Goal: Task Accomplishment & Management: Complete application form

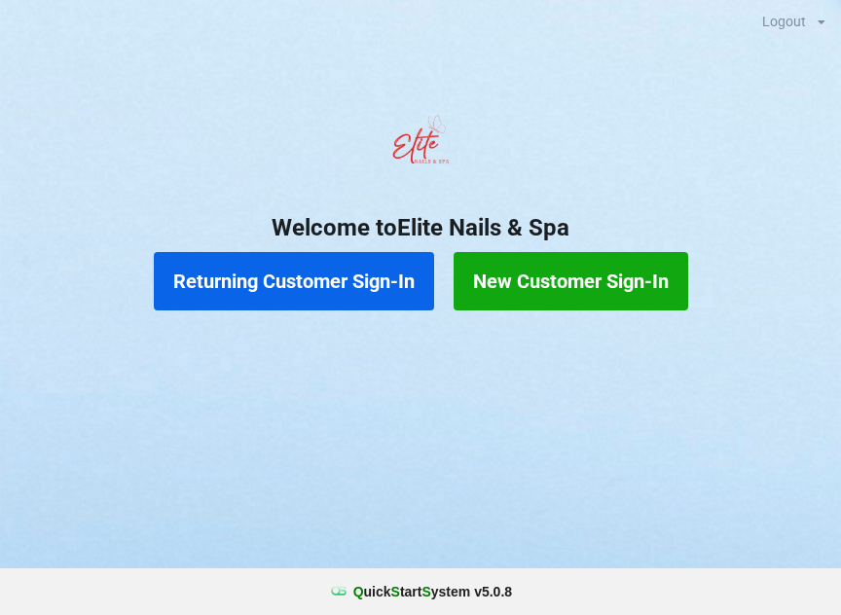
scroll to position [1, 0]
click at [374, 269] on button "Returning Customer Sign-In" at bounding box center [294, 281] width 280 height 58
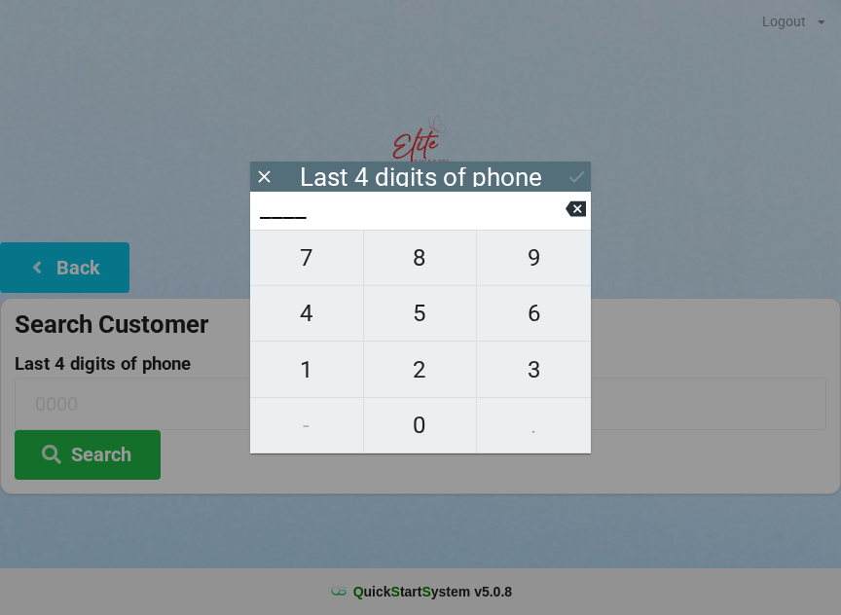
click at [333, 315] on span "4" at bounding box center [306, 313] width 113 height 41
type input "4___"
click at [424, 321] on span "5" at bounding box center [420, 313] width 113 height 41
type input "45__"
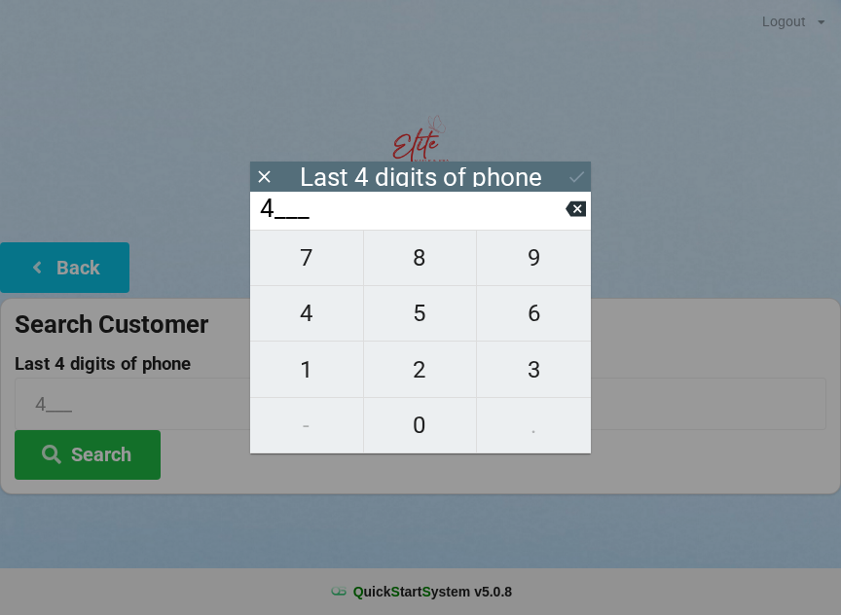
type input "45__"
click at [544, 321] on span "6" at bounding box center [534, 313] width 114 height 41
type input "456_"
click at [578, 374] on span "3" at bounding box center [534, 369] width 114 height 41
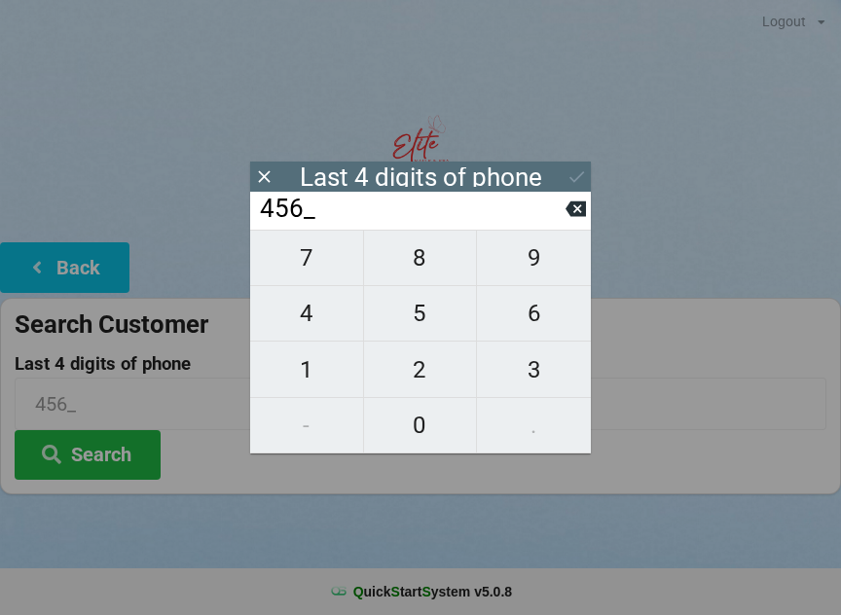
type input "4563"
click at [539, 373] on div "7 8 9 4 5 6 1 2 3 - 0 ." at bounding box center [420, 342] width 341 height 224
click at [575, 175] on icon at bounding box center [576, 176] width 20 height 20
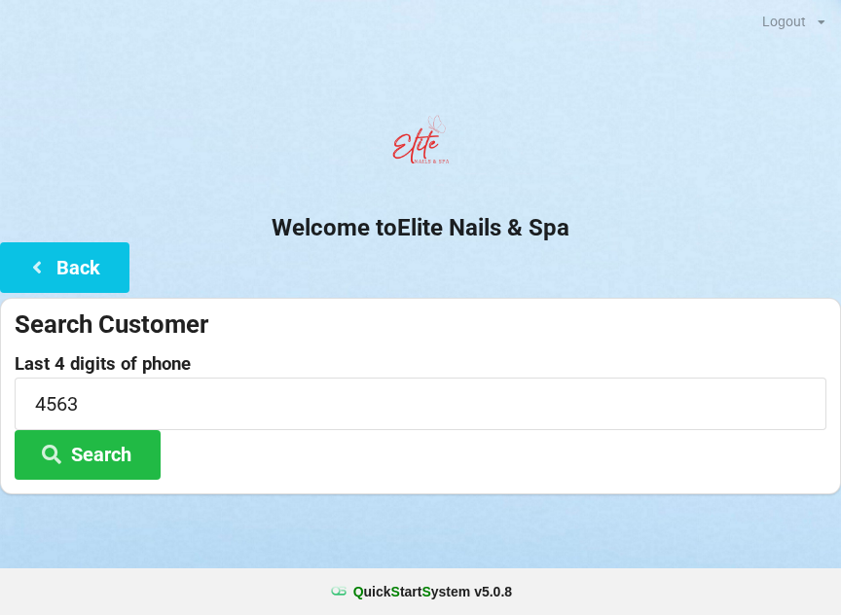
click at [113, 452] on button "Search" at bounding box center [88, 455] width 146 height 50
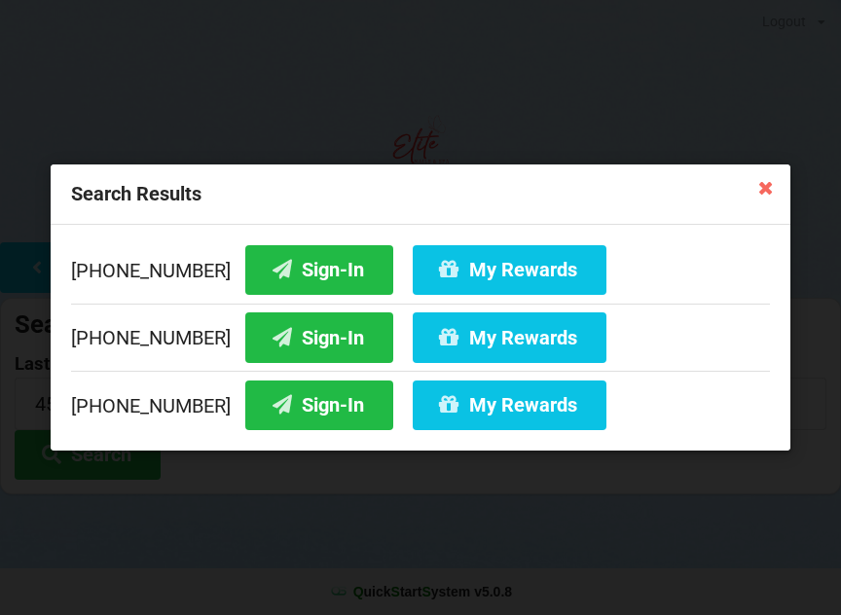
click at [314, 340] on button "Sign-In" at bounding box center [319, 337] width 148 height 50
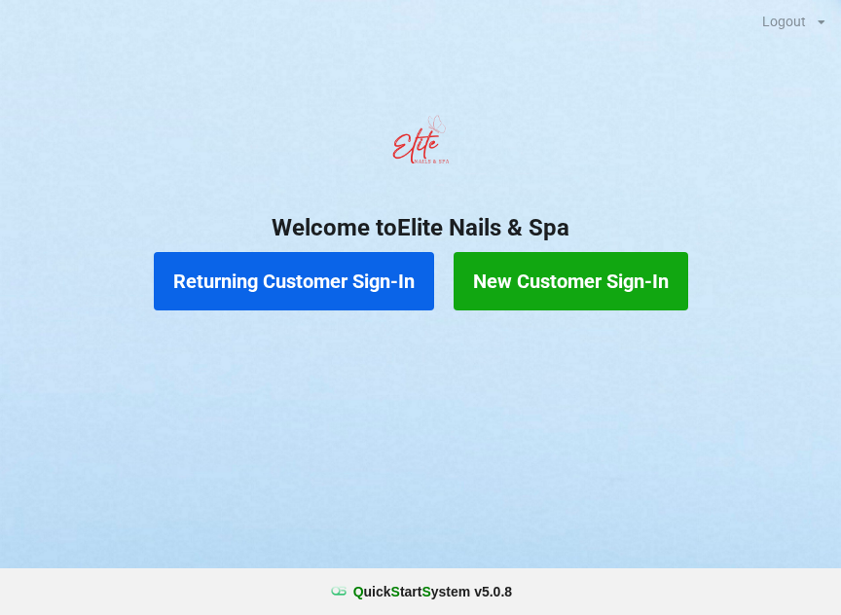
click at [230, 263] on button "Returning Customer Sign-In" at bounding box center [294, 281] width 280 height 58
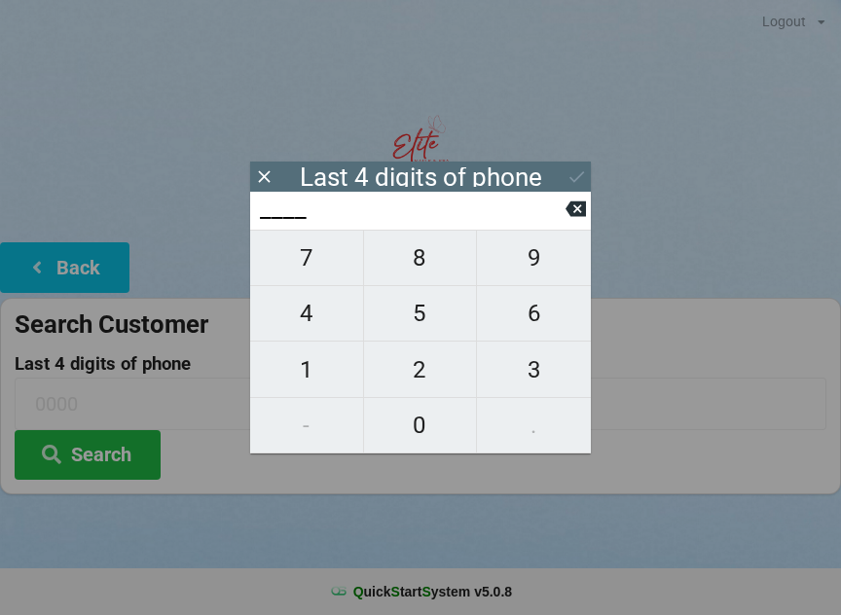
click at [428, 271] on span "8" at bounding box center [420, 257] width 113 height 41
type input "8___"
click at [544, 312] on span "6" at bounding box center [534, 313] width 114 height 41
type input "86__"
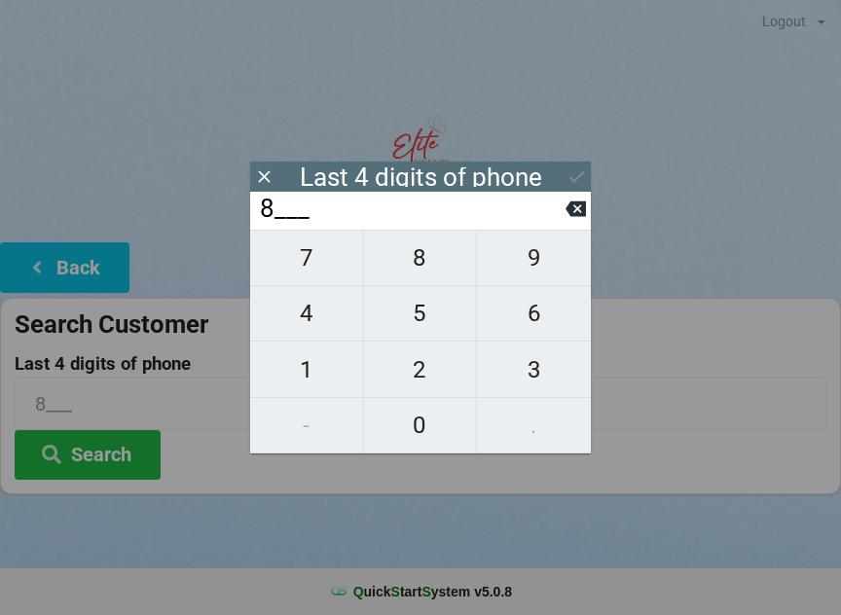
type input "86__"
click at [552, 371] on span "3" at bounding box center [534, 369] width 114 height 41
type input "863_"
click at [412, 378] on span "2" at bounding box center [420, 369] width 113 height 41
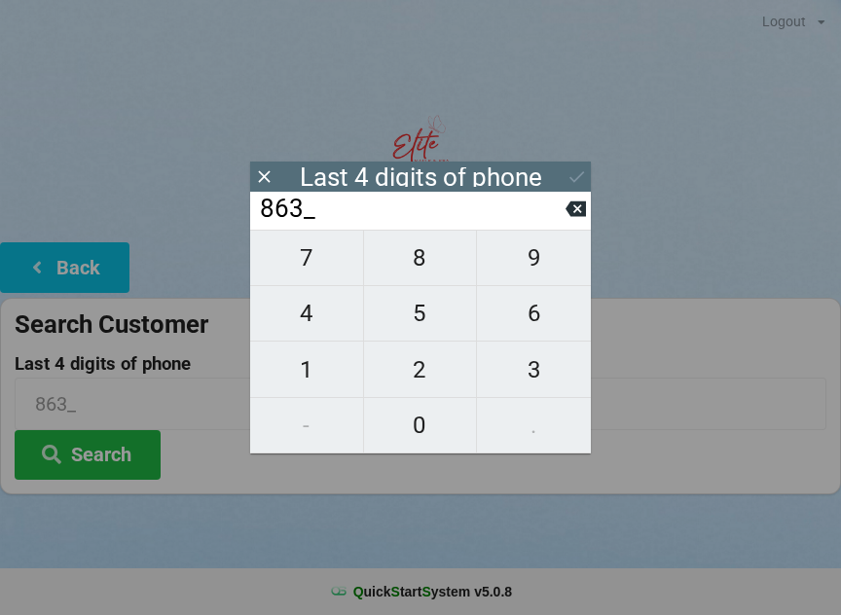
type input "8632"
click at [414, 419] on div "7 8 9 4 5 6 1 2 3 - 0 ." at bounding box center [420, 342] width 341 height 224
click at [308, 274] on div "7 8 9 4 5 6 1 2 3 - 0 ." at bounding box center [420, 342] width 341 height 224
click at [585, 210] on icon at bounding box center [575, 209] width 20 height 16
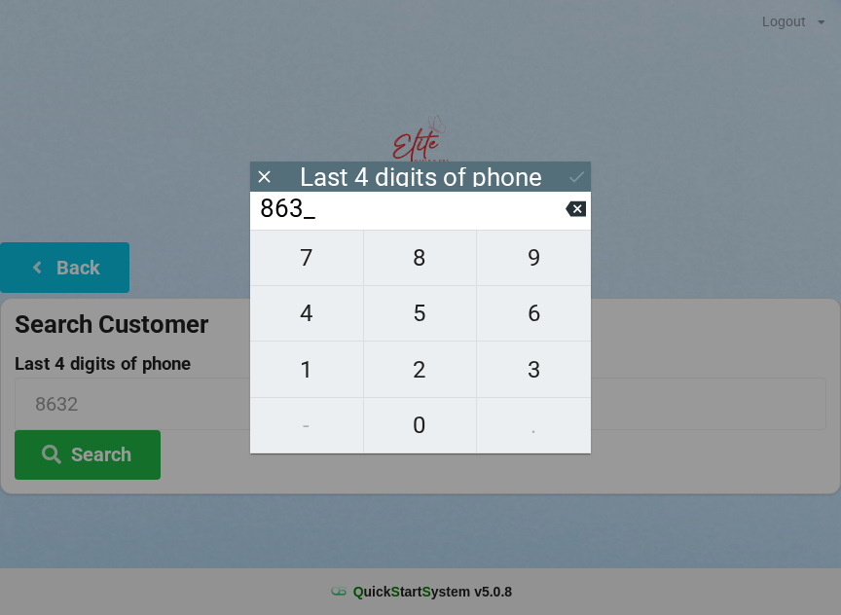
click at [585, 204] on icon at bounding box center [575, 209] width 20 height 20
click at [583, 210] on icon at bounding box center [575, 209] width 20 height 16
click at [582, 214] on icon at bounding box center [575, 209] width 20 height 16
click at [427, 376] on span "2" at bounding box center [420, 369] width 113 height 41
type input "2___"
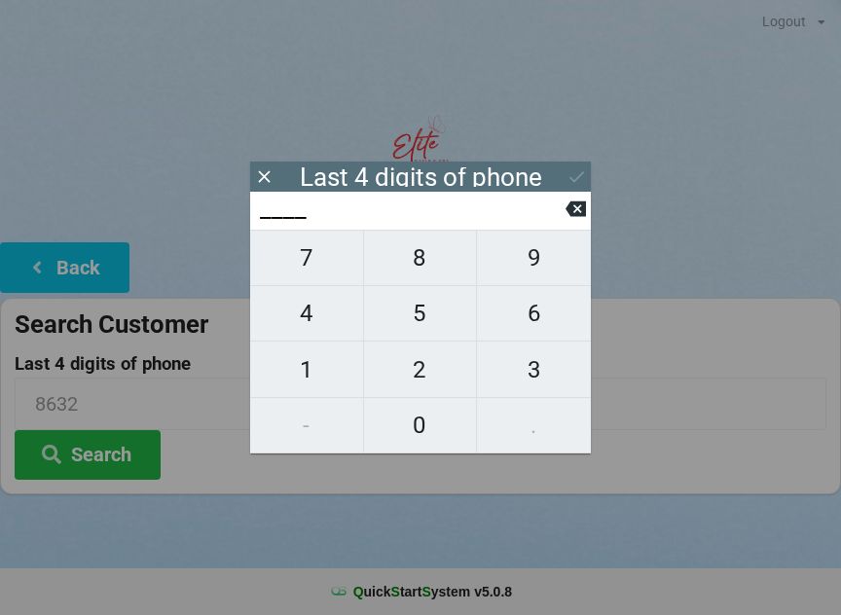
type input "2___"
click at [423, 422] on span "0" at bounding box center [420, 425] width 113 height 41
type input "20__"
click at [430, 424] on span "0" at bounding box center [420, 425] width 113 height 41
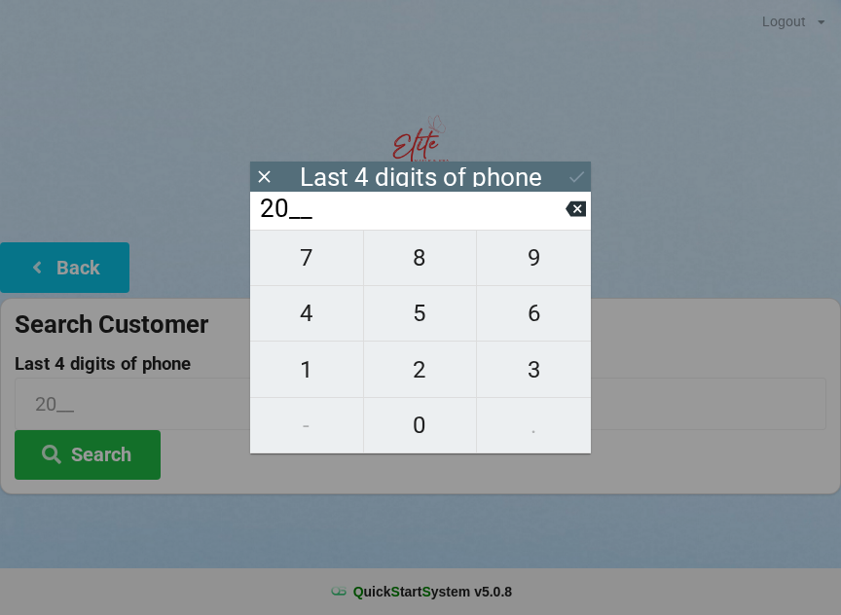
type input "200_"
click at [533, 266] on span "9" at bounding box center [534, 257] width 114 height 41
type input "2009"
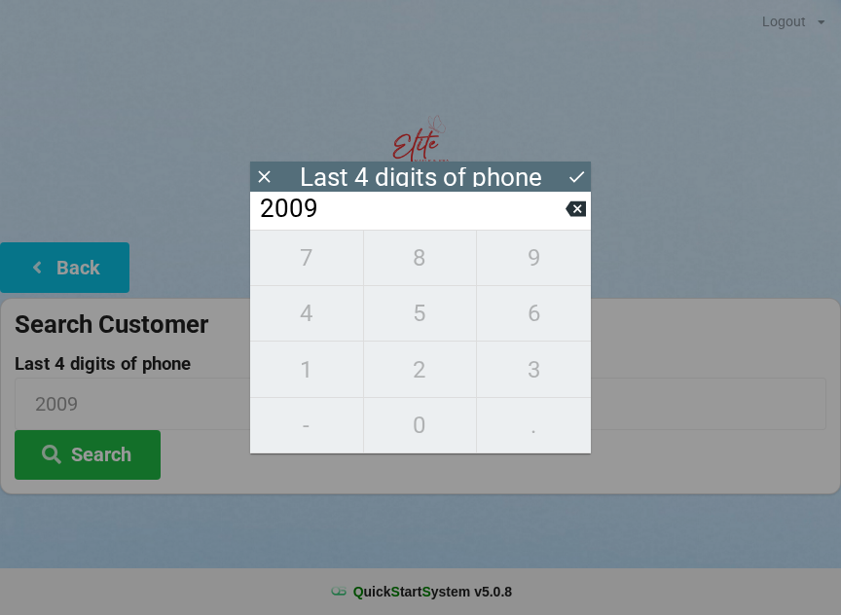
click at [584, 175] on icon at bounding box center [576, 176] width 20 height 20
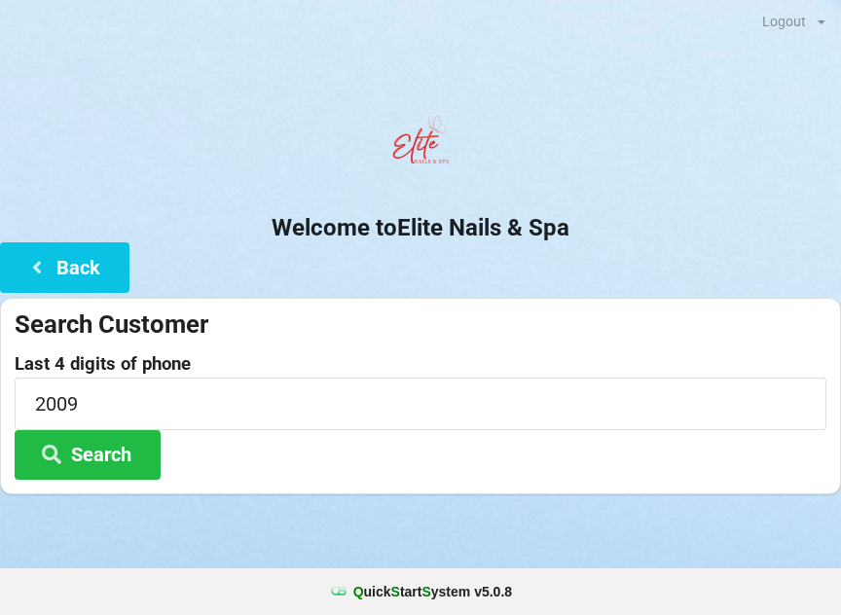
click at [119, 467] on button "Search" at bounding box center [88, 455] width 146 height 50
click at [87, 274] on button "Back" at bounding box center [64, 267] width 129 height 50
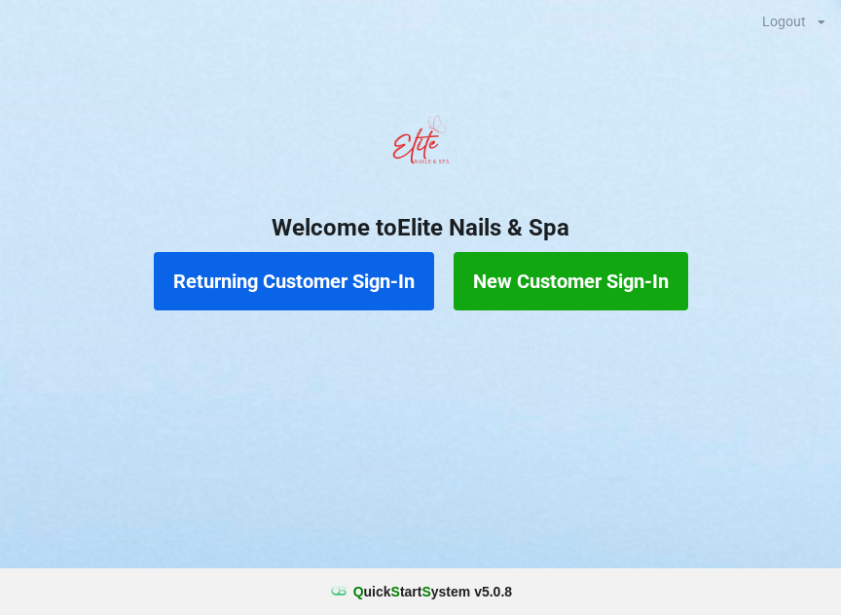
click at [535, 280] on button "New Customer Sign-In" at bounding box center [570, 281] width 235 height 58
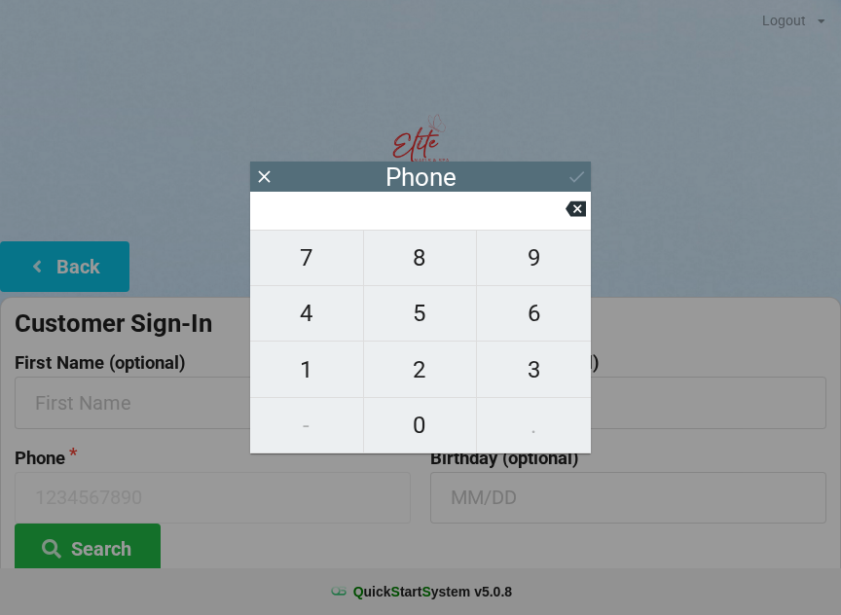
click at [406, 369] on span "2" at bounding box center [420, 369] width 113 height 41
type input "2"
click at [573, 210] on icon at bounding box center [575, 209] width 20 height 16
click at [265, 170] on icon at bounding box center [264, 176] width 20 height 20
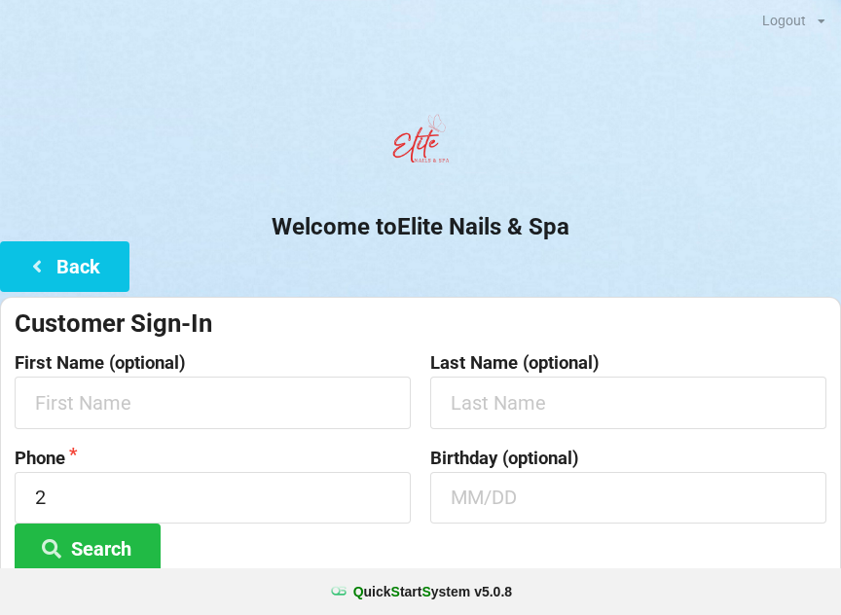
click at [72, 263] on button "Back" at bounding box center [64, 266] width 129 height 50
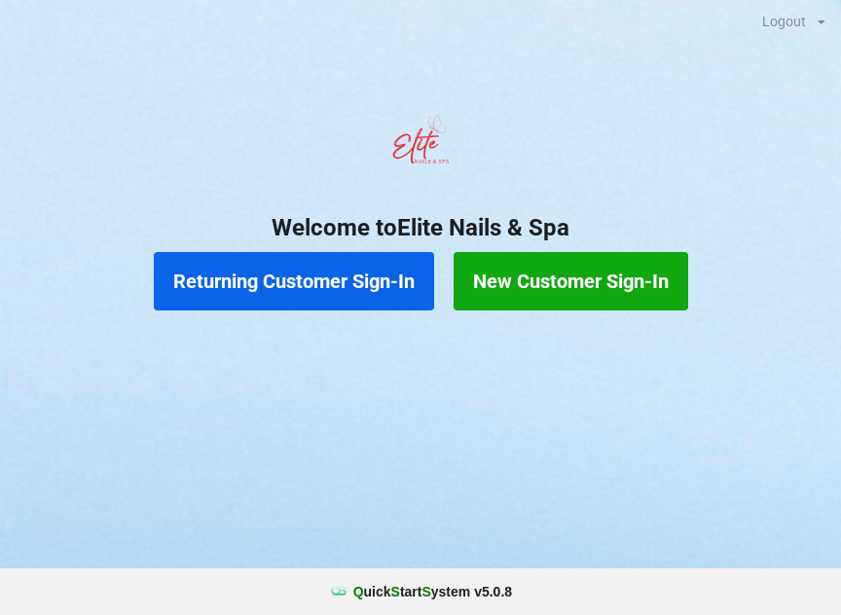
click at [232, 301] on button "Returning Customer Sign-In" at bounding box center [294, 281] width 280 height 58
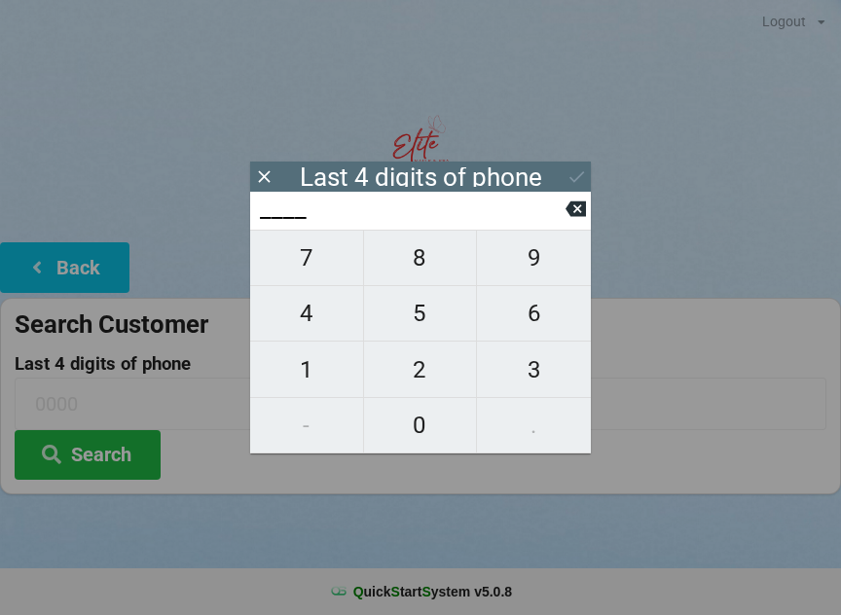
click at [516, 369] on span "3" at bounding box center [534, 369] width 114 height 41
type input "3___"
click at [445, 424] on span "0" at bounding box center [420, 425] width 113 height 41
type input "30__"
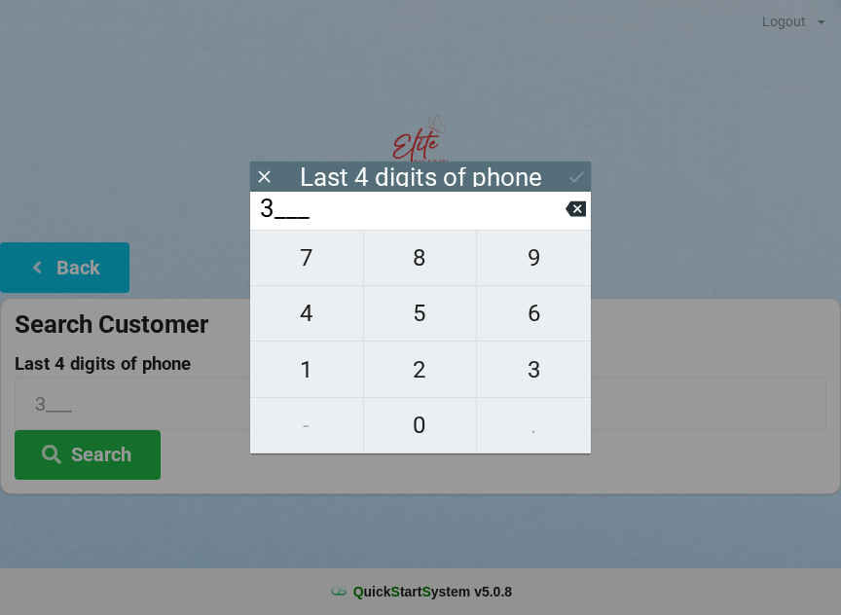
type input "30__"
click at [442, 428] on span "0" at bounding box center [420, 425] width 113 height 41
type input "300_"
click at [528, 272] on span "9" at bounding box center [534, 257] width 114 height 41
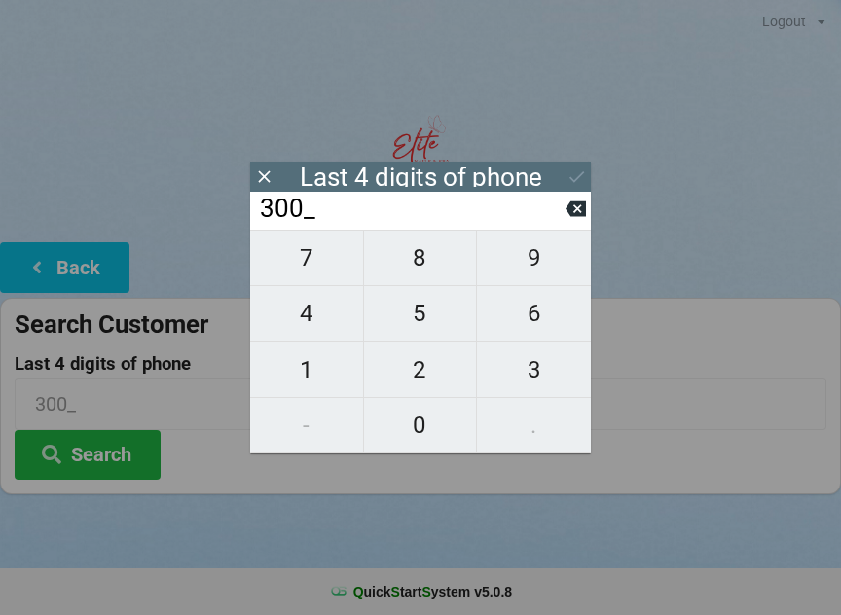
type input "3009"
click at [583, 186] on icon at bounding box center [576, 176] width 20 height 20
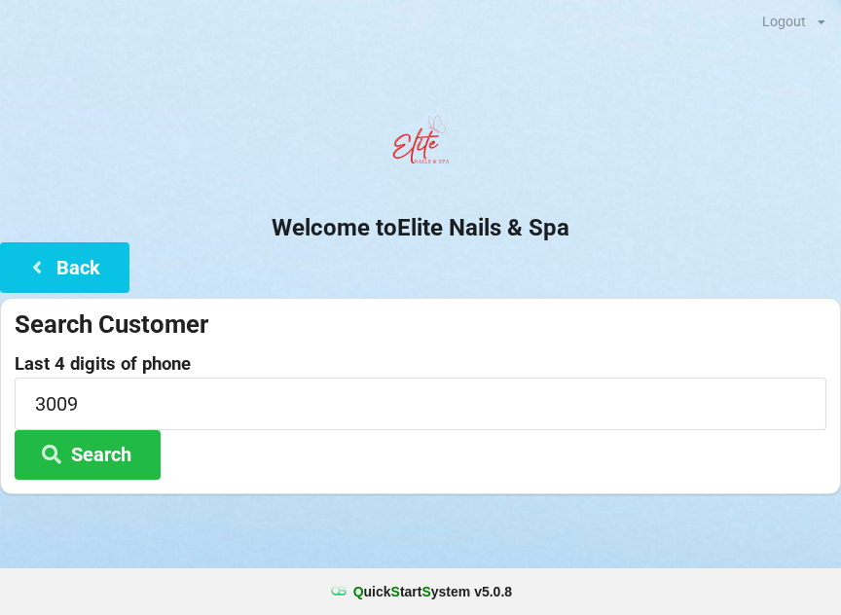
click at [87, 455] on button "Search" at bounding box center [88, 455] width 146 height 50
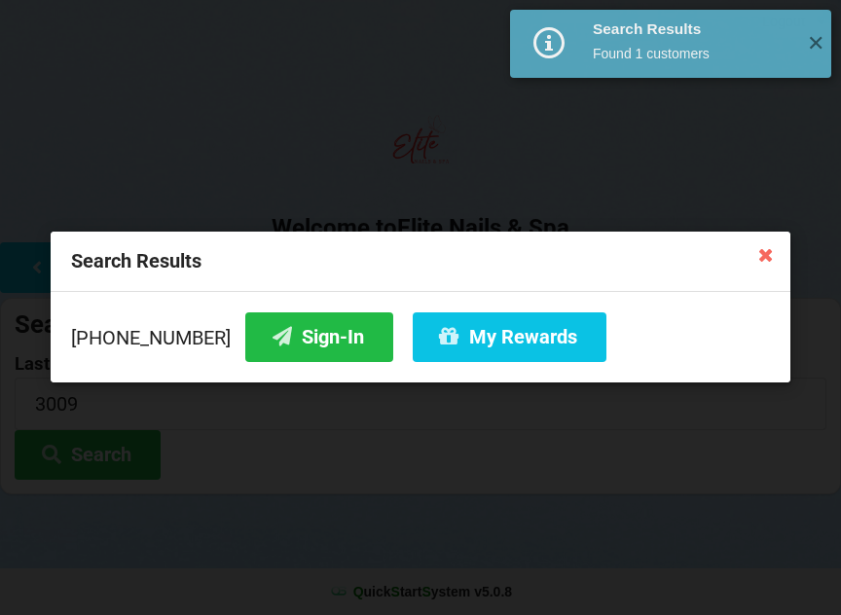
click at [285, 327] on button "Sign-In" at bounding box center [319, 337] width 148 height 50
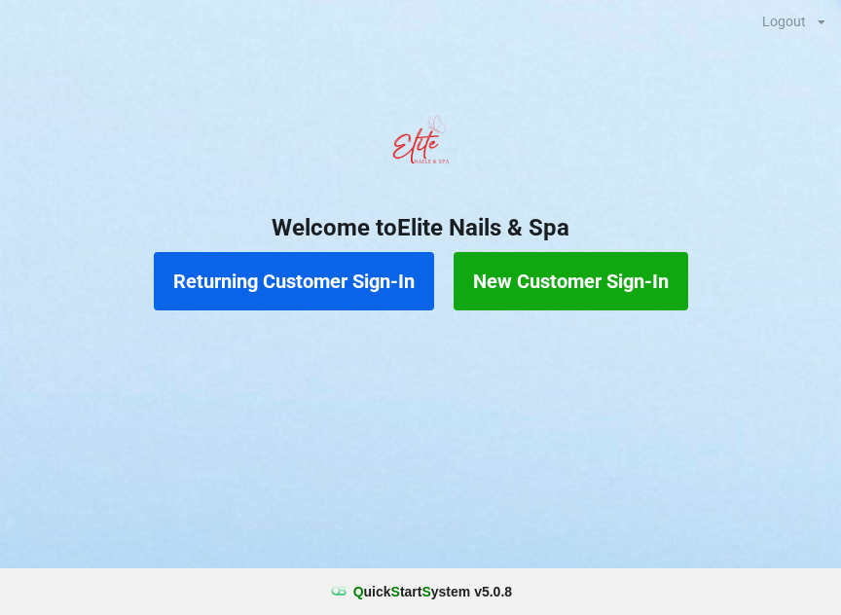
click at [333, 259] on button "Returning Customer Sign-In" at bounding box center [294, 281] width 280 height 58
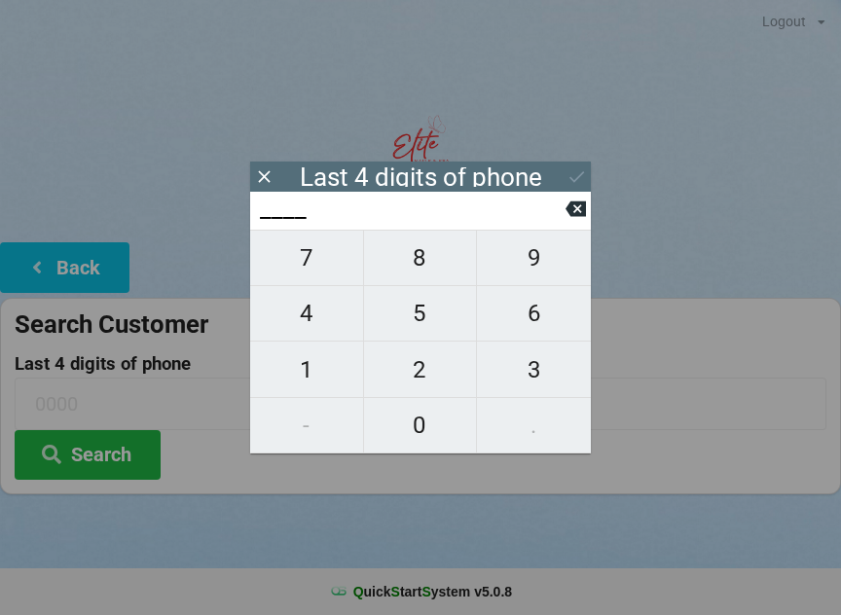
click at [431, 409] on span "0" at bounding box center [420, 425] width 113 height 41
type input "0___"
click at [331, 362] on span "1" at bounding box center [306, 369] width 113 height 41
type input "01__"
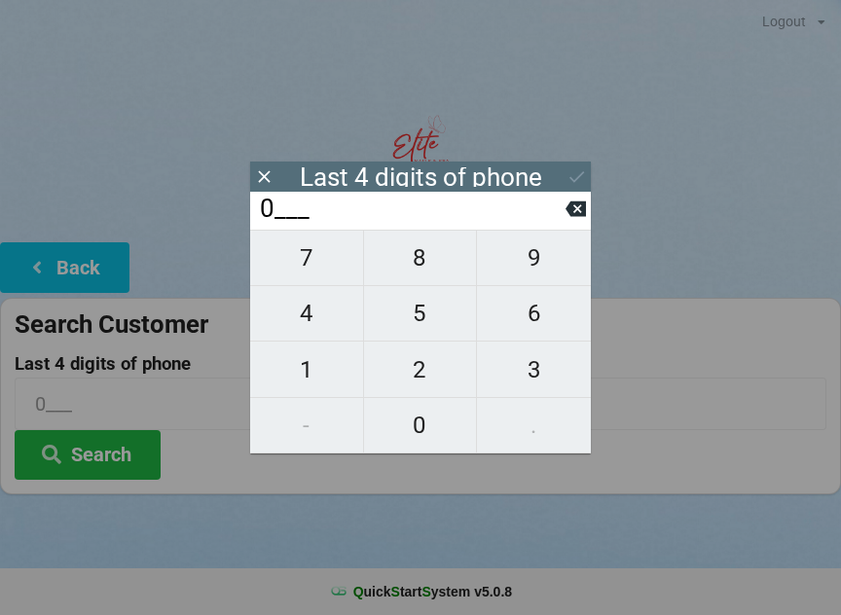
type input "01__"
click at [547, 329] on span "6" at bounding box center [534, 313] width 114 height 41
type input "016_"
click at [551, 259] on span "9" at bounding box center [534, 257] width 114 height 41
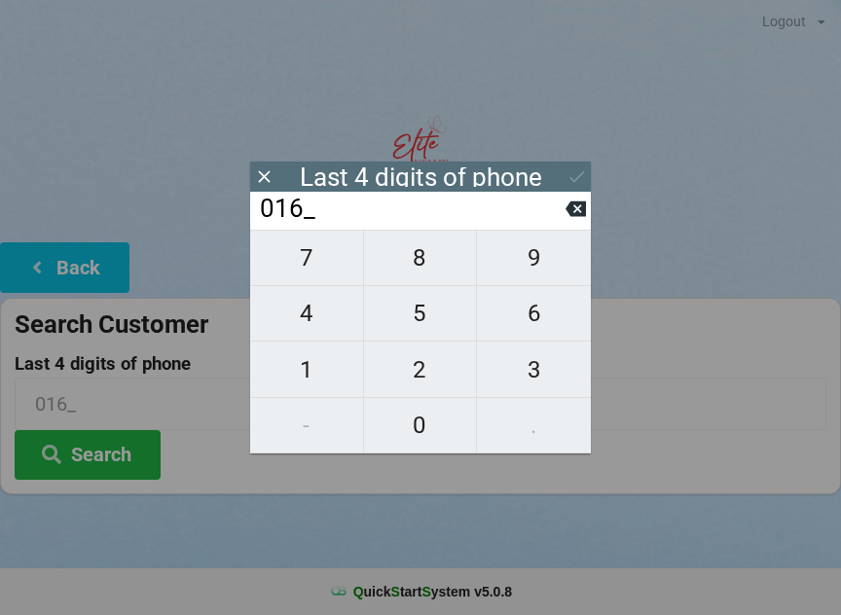
type input "0169"
click at [577, 169] on icon at bounding box center [576, 176] width 20 height 20
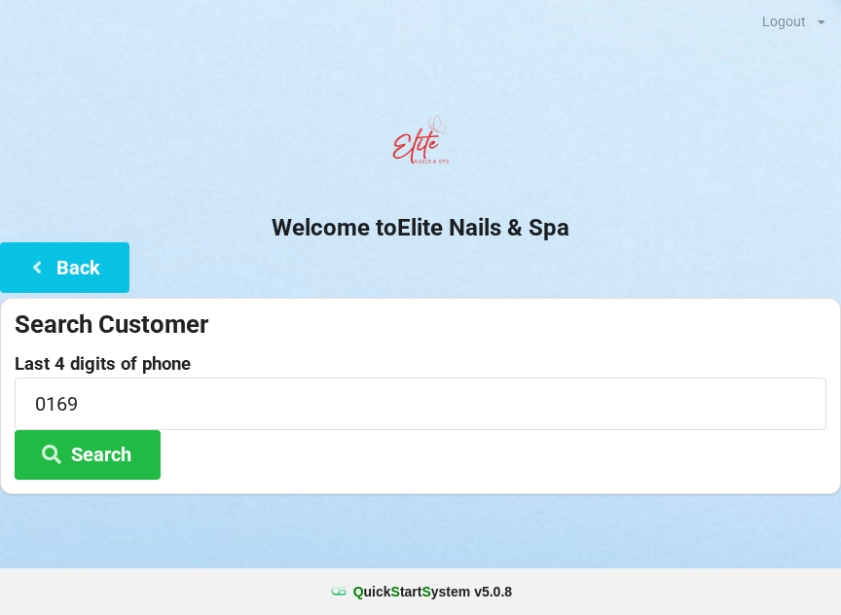
click at [136, 452] on button "Search" at bounding box center [88, 455] width 146 height 50
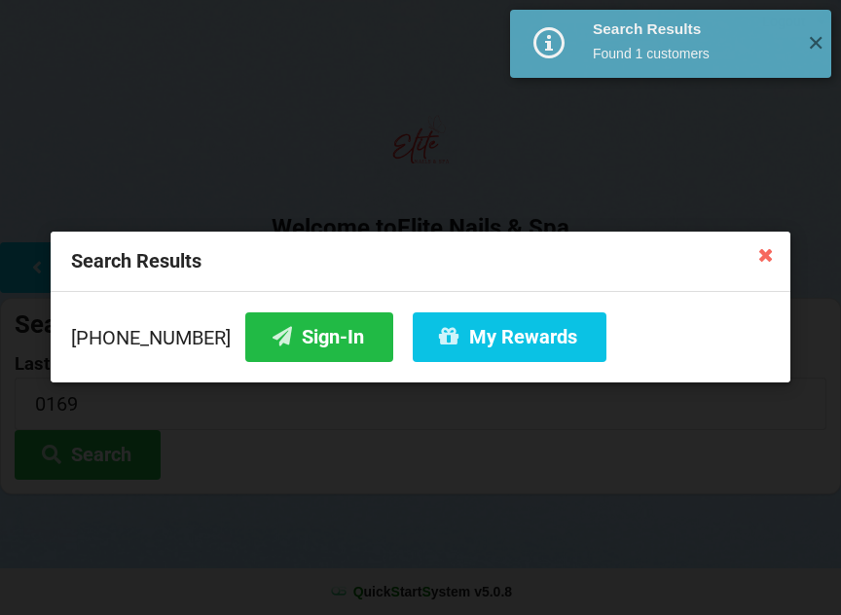
click at [313, 337] on button "Sign-In" at bounding box center [319, 337] width 148 height 50
